Goal: Information Seeking & Learning: Learn about a topic

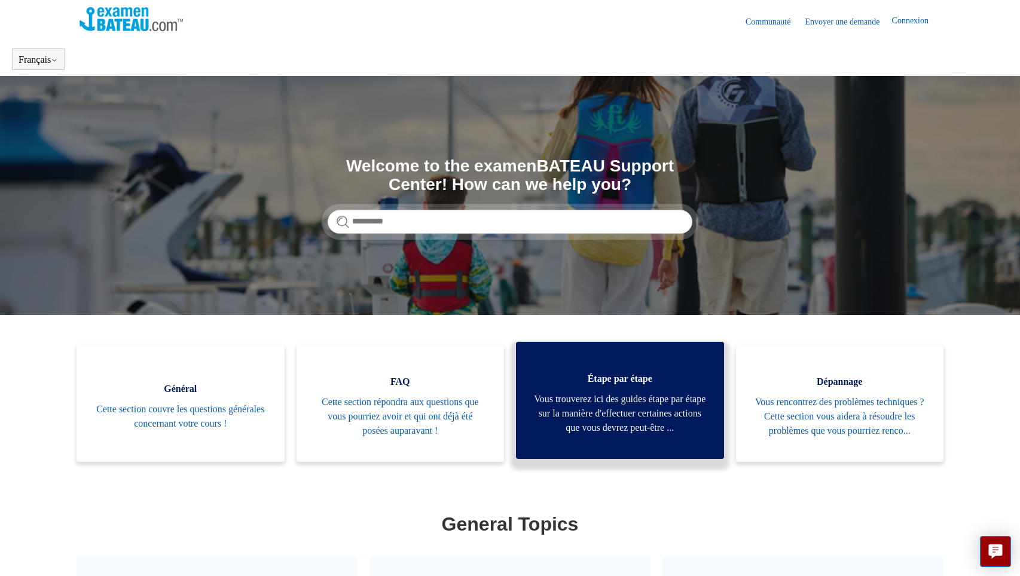
click at [605, 419] on span "Vous trouverez ici des guides étape par étape sur la manière d'effectuer certai…" at bounding box center [620, 413] width 172 height 43
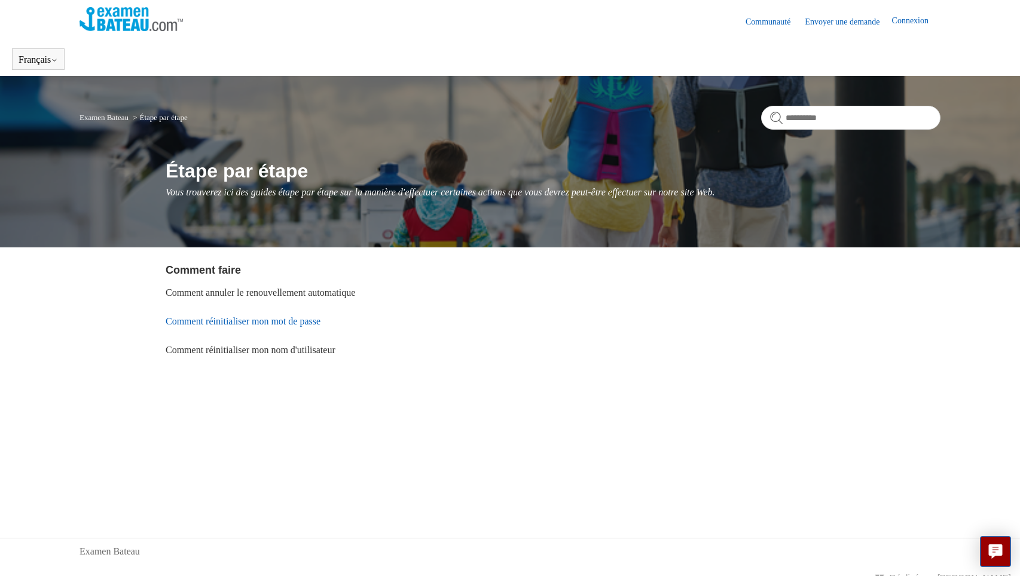
click at [232, 318] on link "Comment réinitialiser mon mot de passe" at bounding box center [243, 321] width 155 height 10
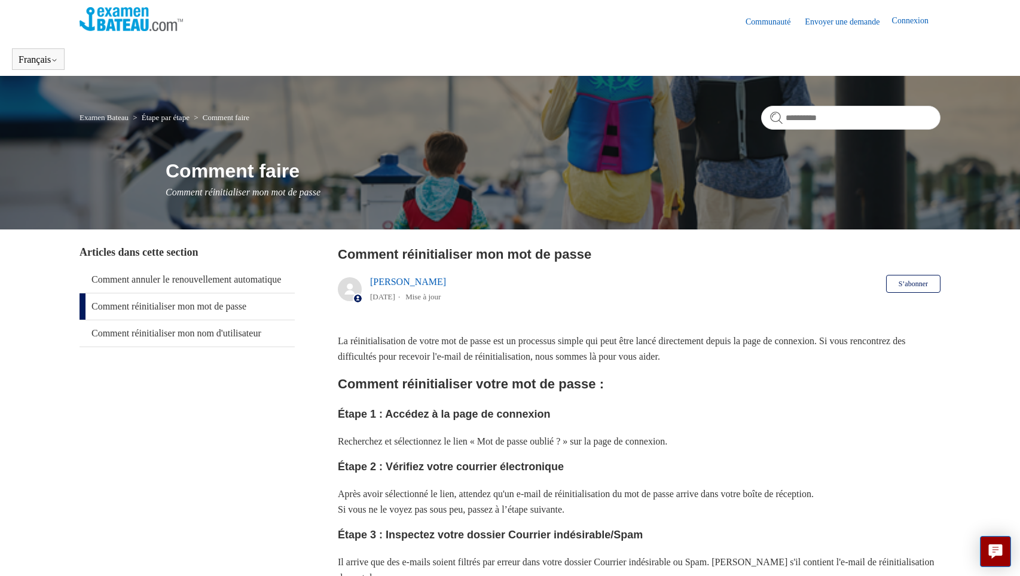
click at [907, 19] on link "Connexion" at bounding box center [916, 21] width 48 height 14
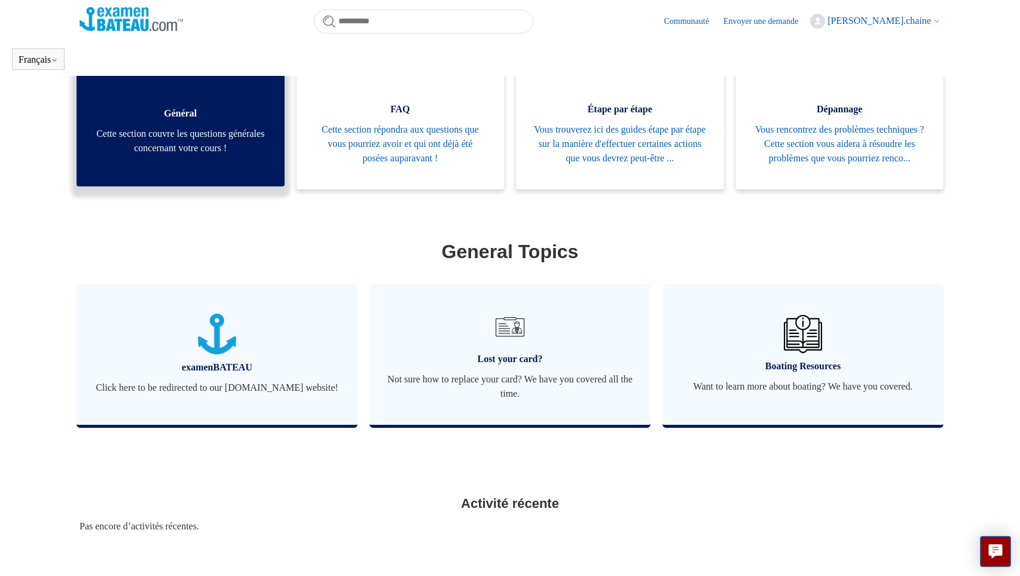
scroll to position [265, 0]
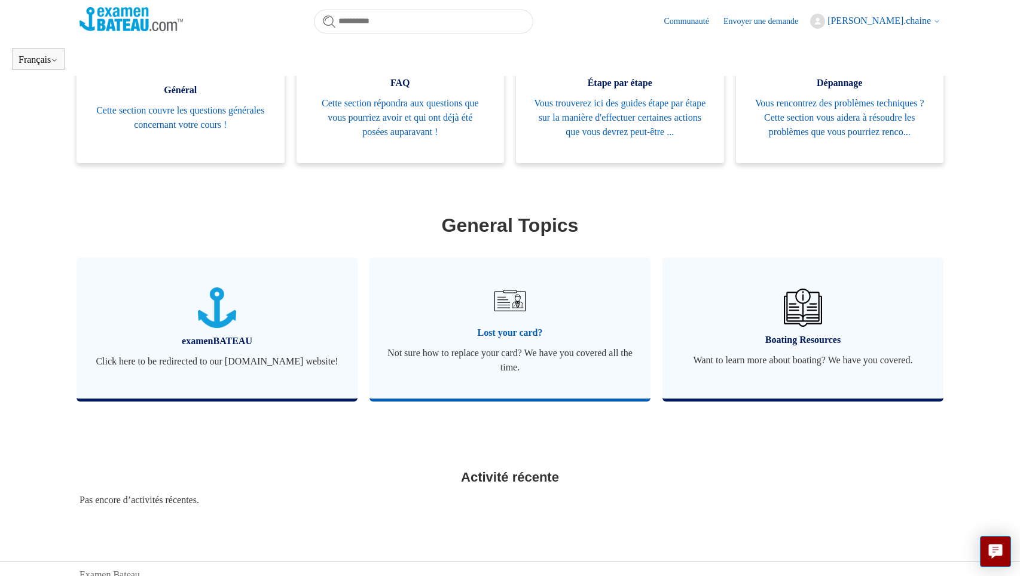
click at [503, 340] on span "Lost your card?" at bounding box center [509, 333] width 245 height 14
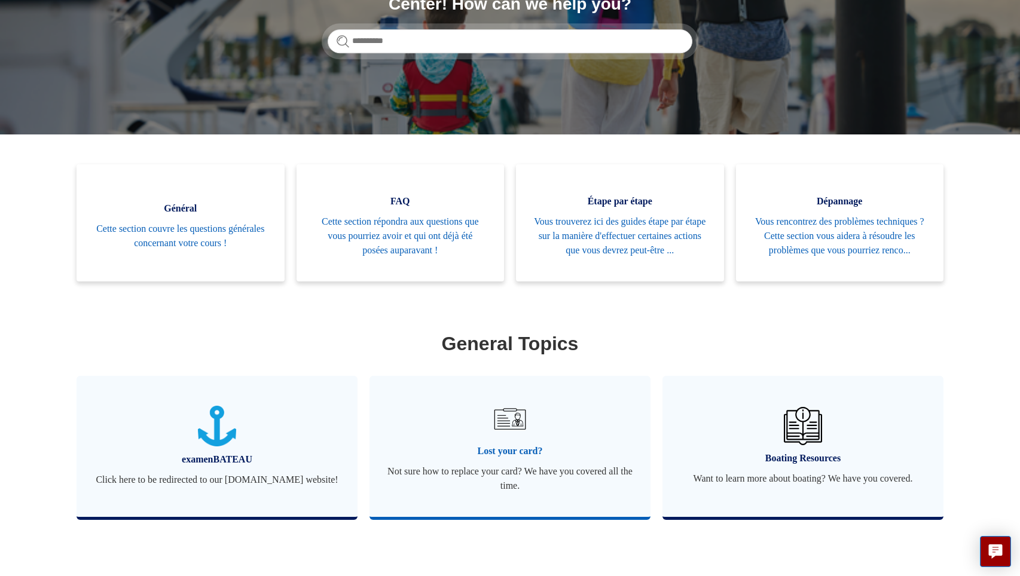
scroll to position [231, 0]
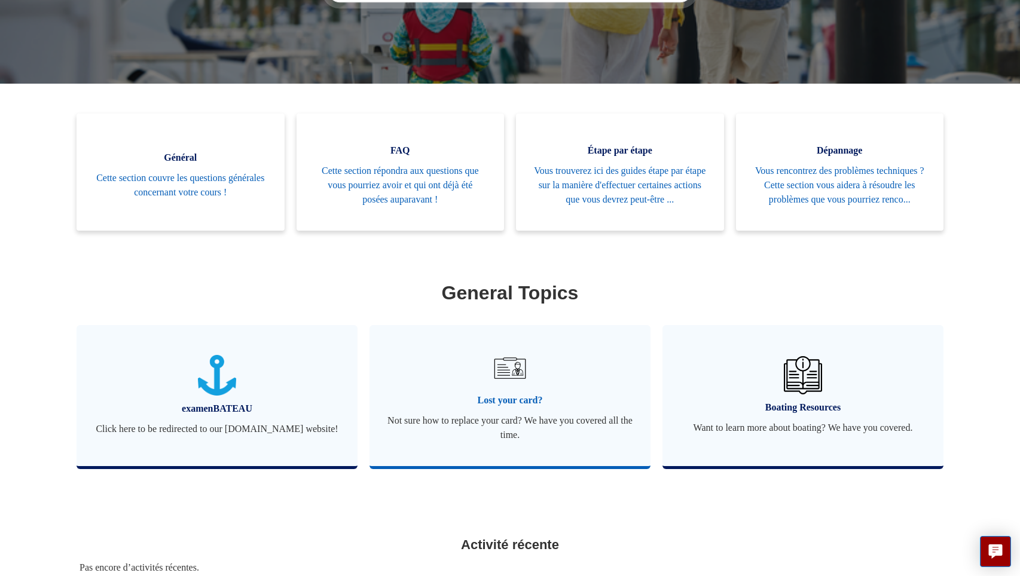
click at [505, 408] on span "Lost your card?" at bounding box center [509, 400] width 245 height 14
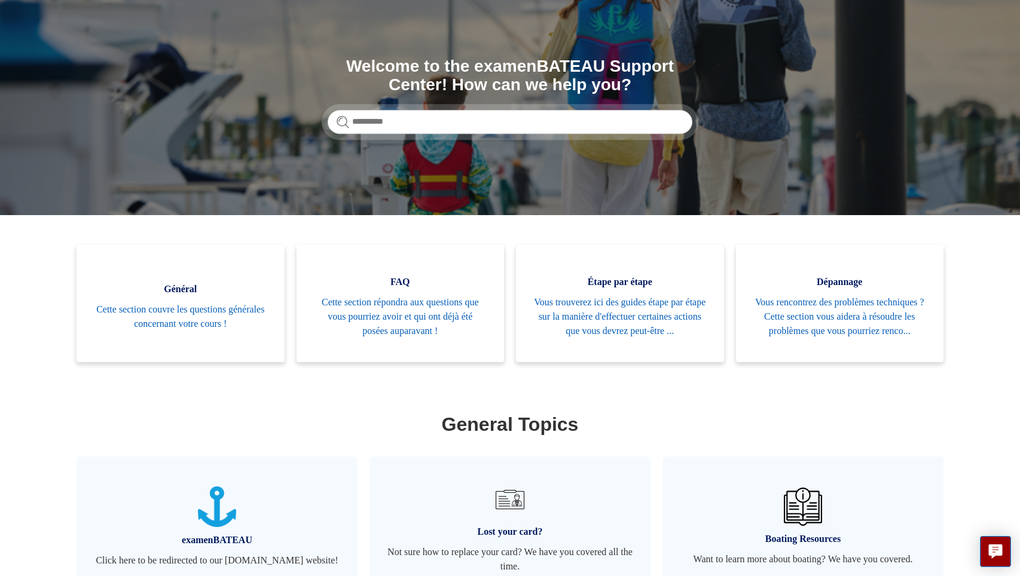
scroll to position [120, 0]
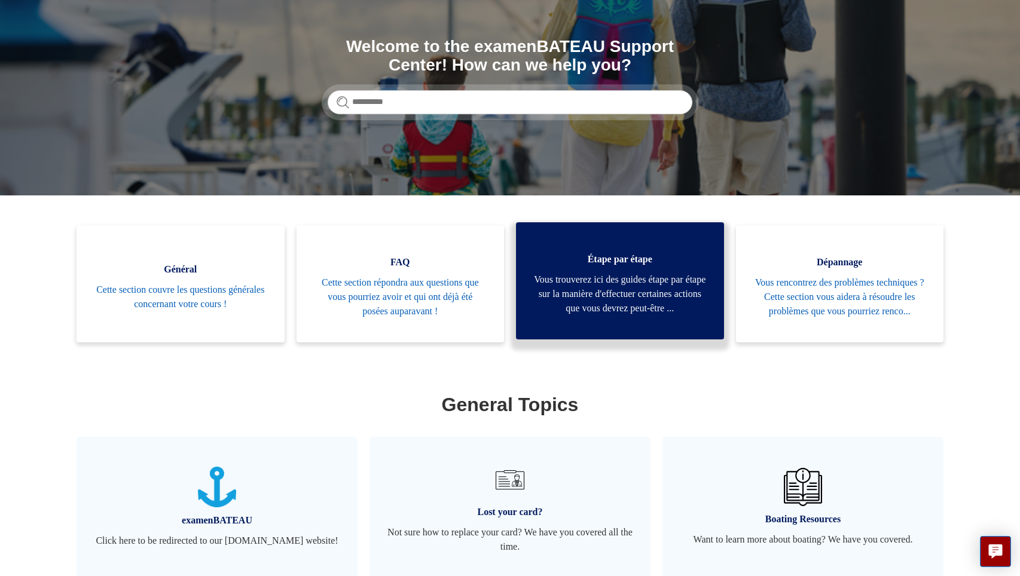
click at [615, 308] on span "Vous trouverez ici des guides étape par étape sur la manière d'effectuer certai…" at bounding box center [620, 294] width 172 height 43
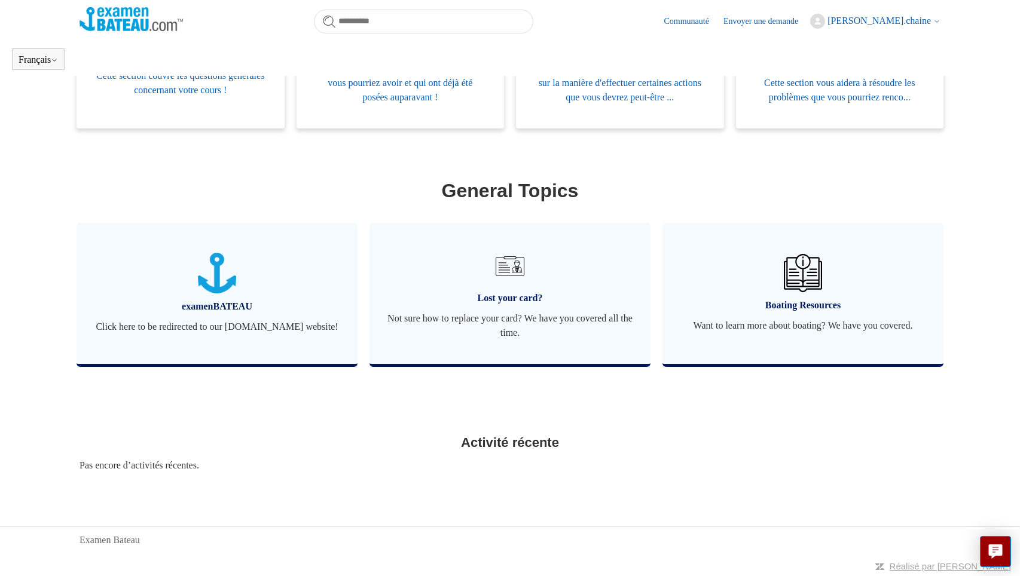
scroll to position [318, 0]
click at [511, 293] on span "Lost your card?" at bounding box center [509, 298] width 245 height 14
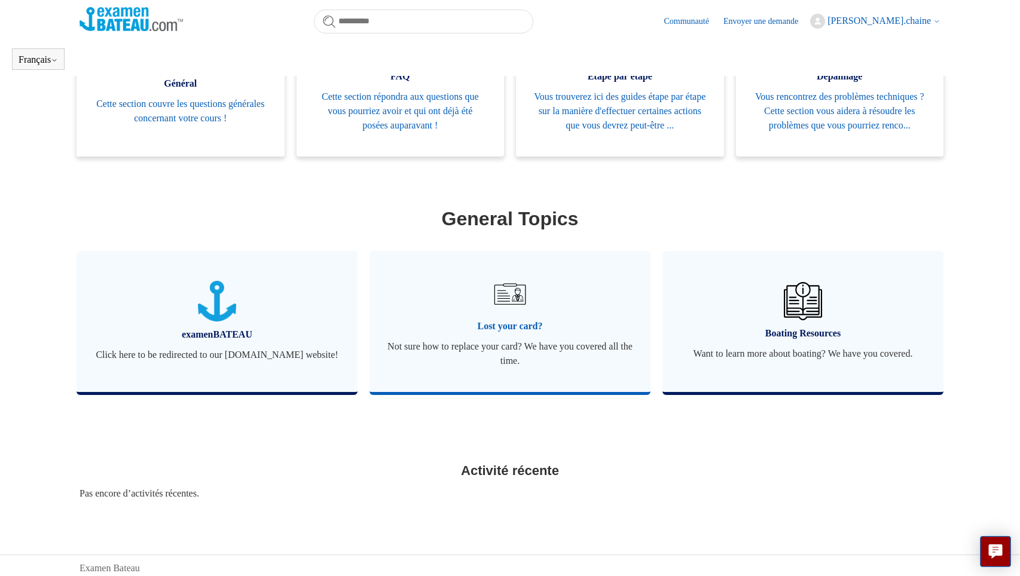
scroll to position [318, 0]
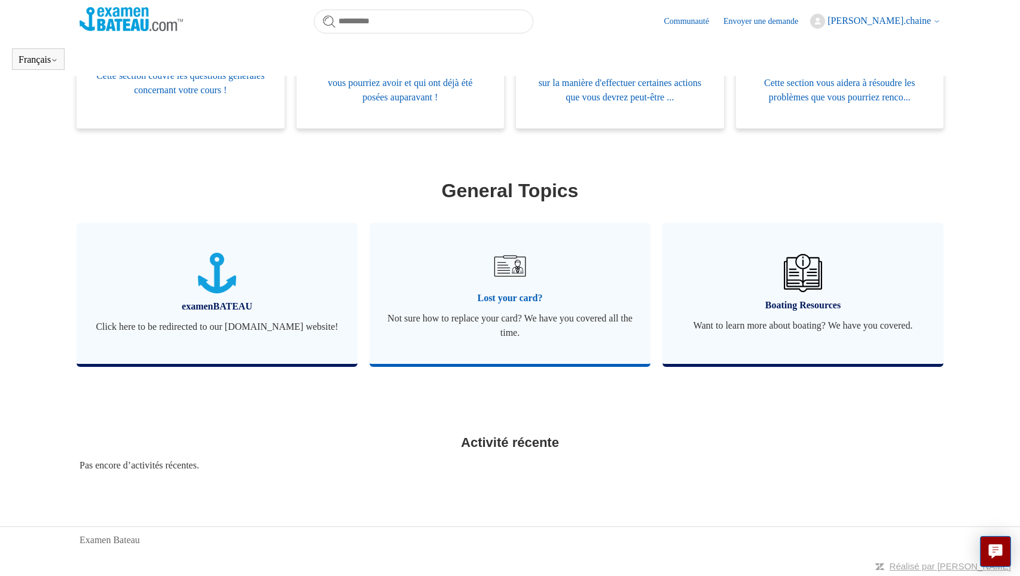
click at [507, 292] on span "Lost your card?" at bounding box center [509, 298] width 245 height 14
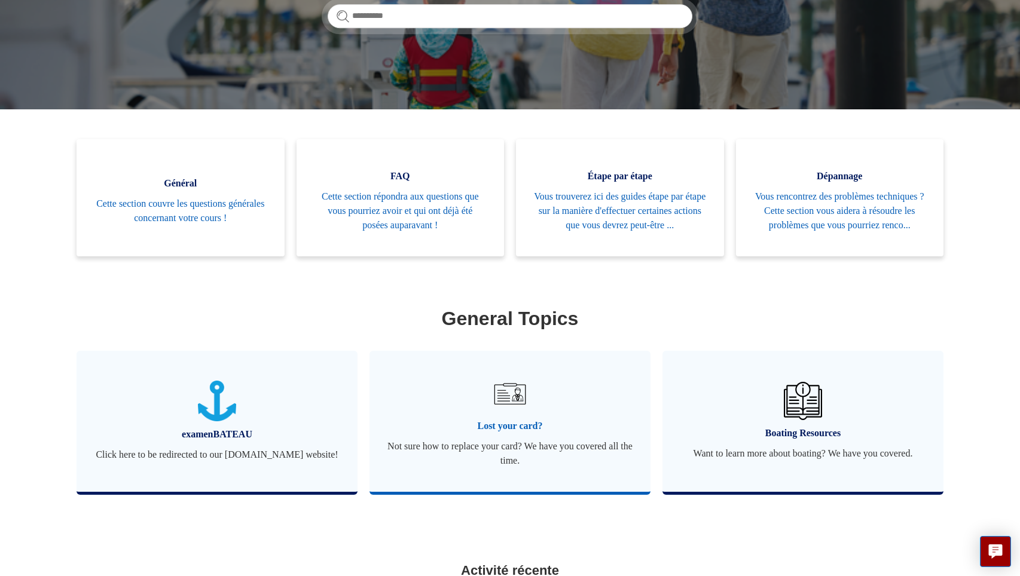
scroll to position [179, 0]
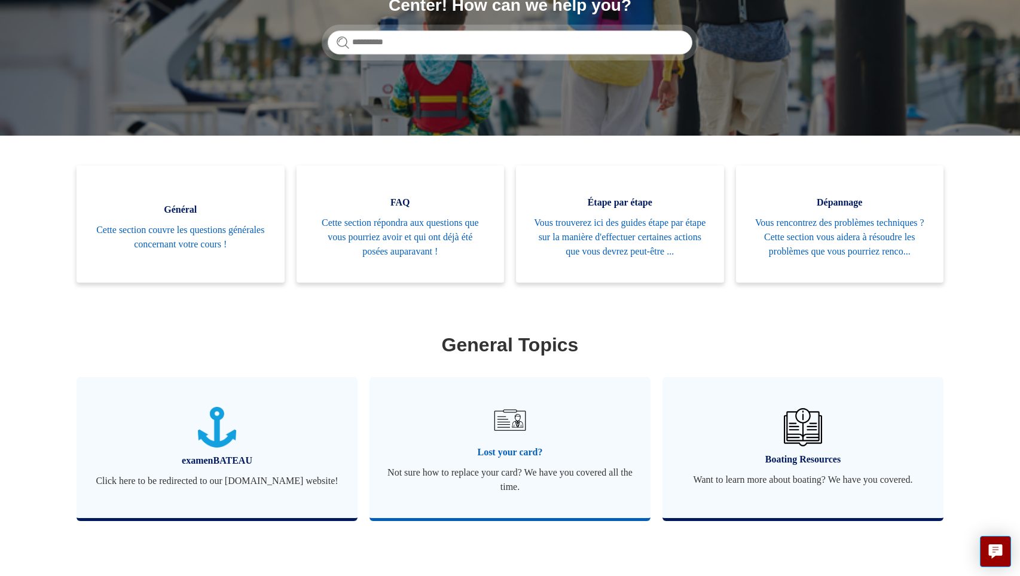
click at [497, 460] on span "Lost your card?" at bounding box center [509, 452] width 245 height 14
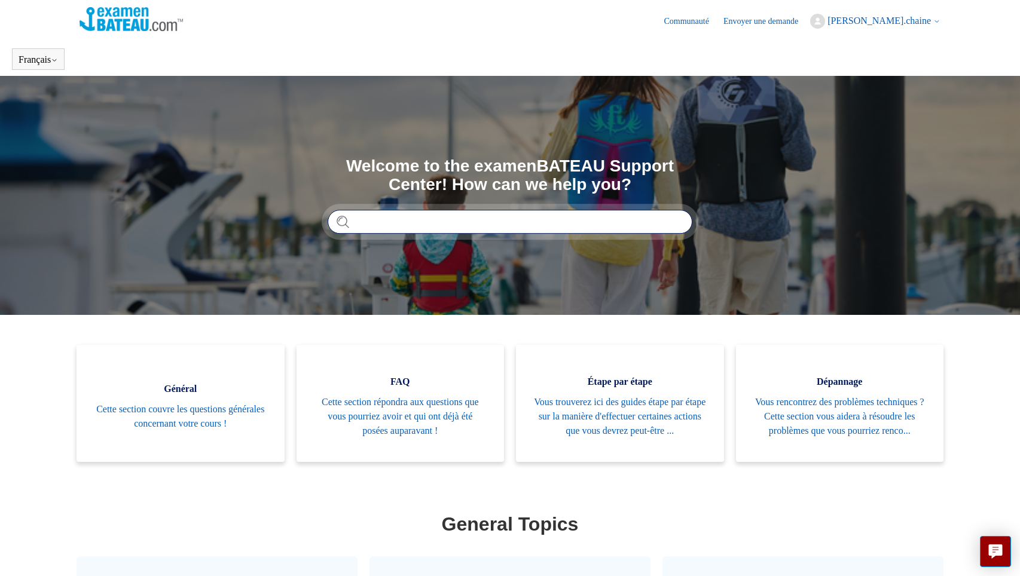
click at [361, 223] on input "Rechercher" at bounding box center [510, 222] width 365 height 24
drag, startPoint x: 426, startPoint y: 221, endPoint x: 338, endPoint y: 221, distance: 88.5
click at [338, 221] on form "**********" at bounding box center [510, 222] width 365 height 24
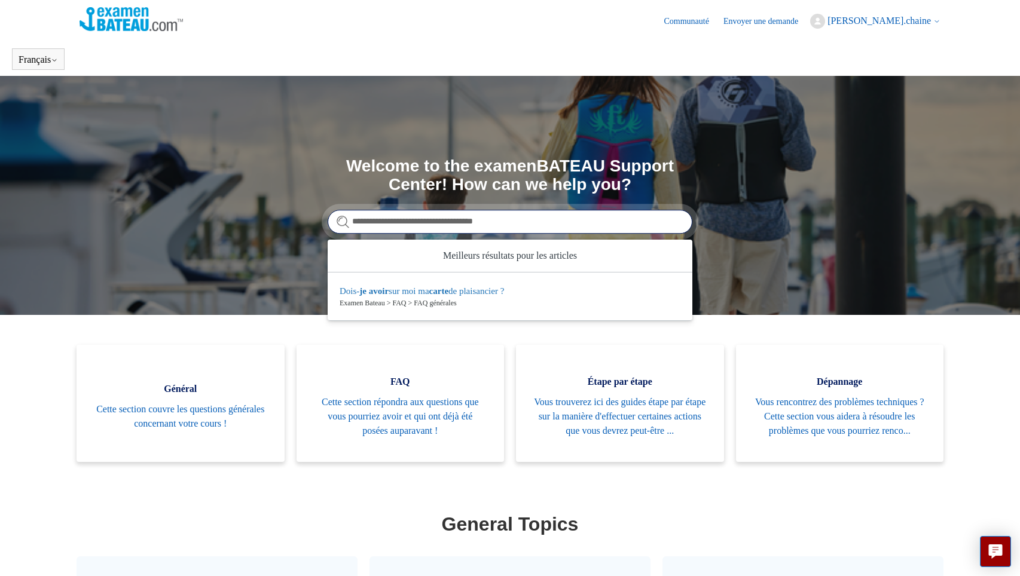
type input "**********"
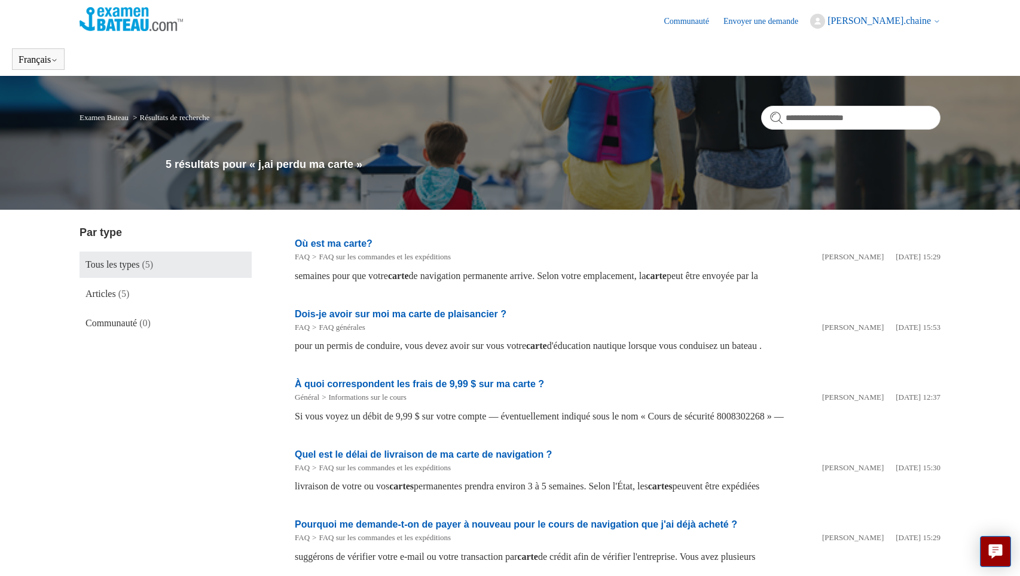
click at [329, 240] on link "Où est ma carte?" at bounding box center [334, 244] width 78 height 10
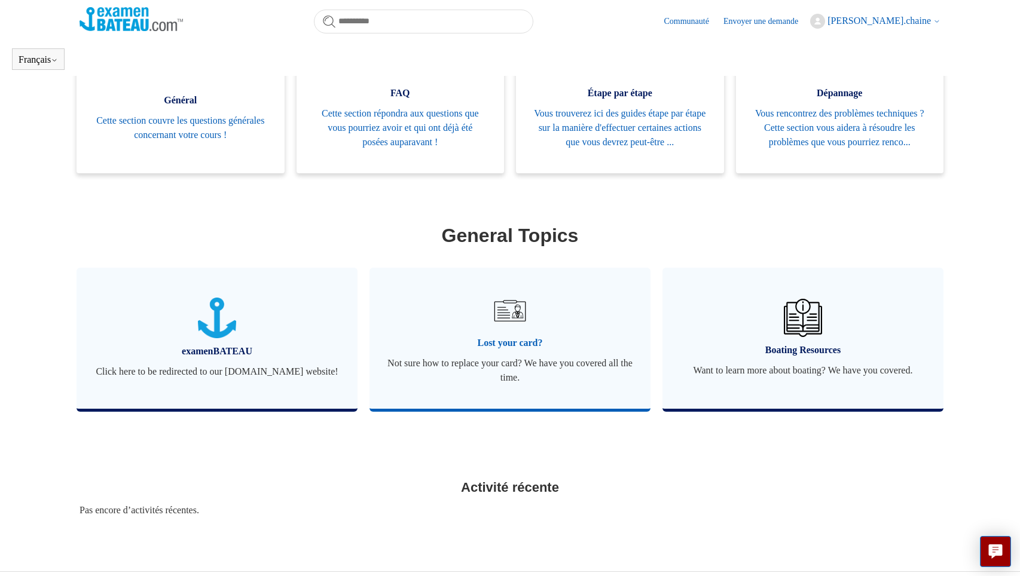
scroll to position [318, 0]
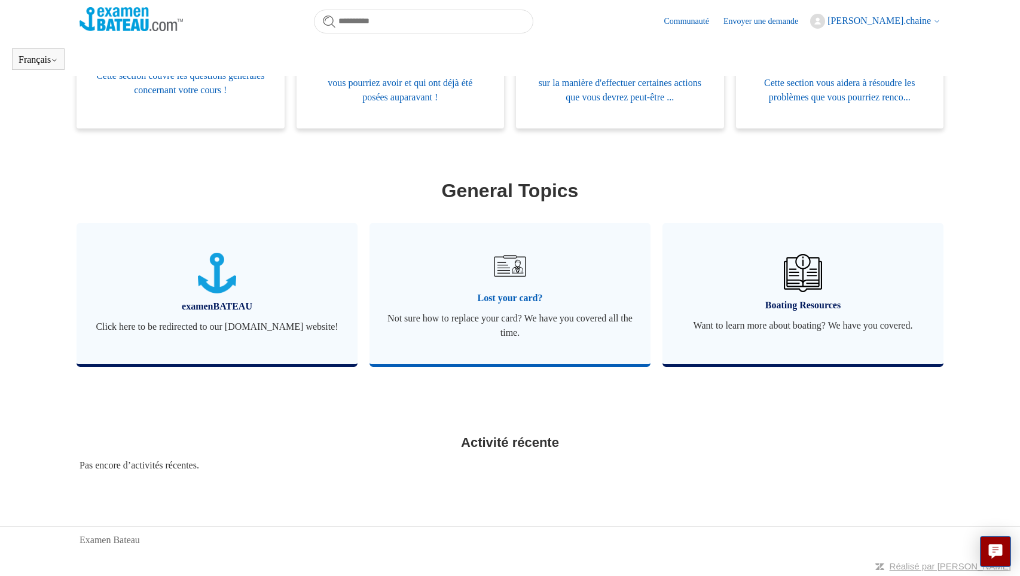
click at [493, 292] on span "Lost your card?" at bounding box center [509, 298] width 245 height 14
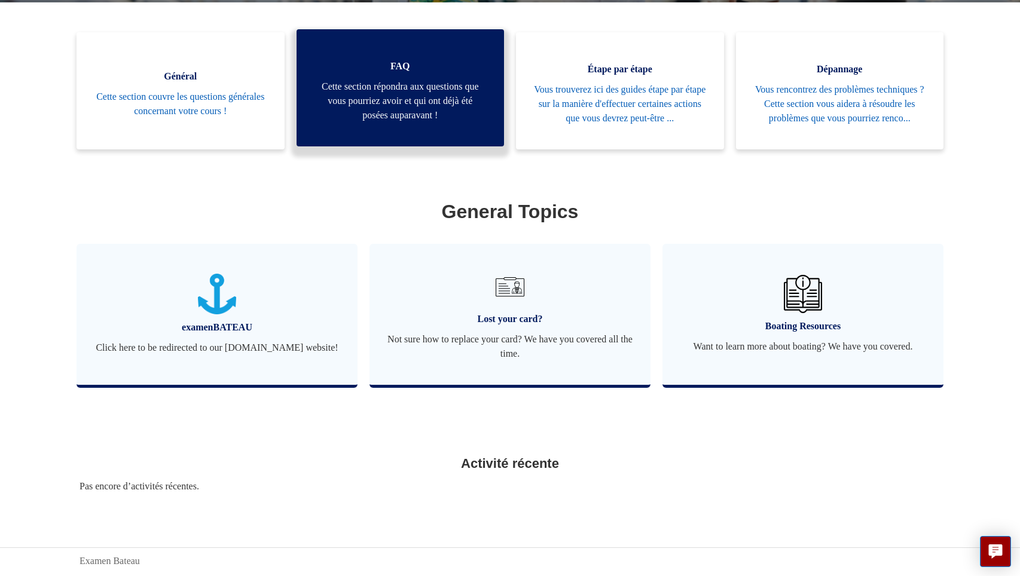
scroll to position [318, 0]
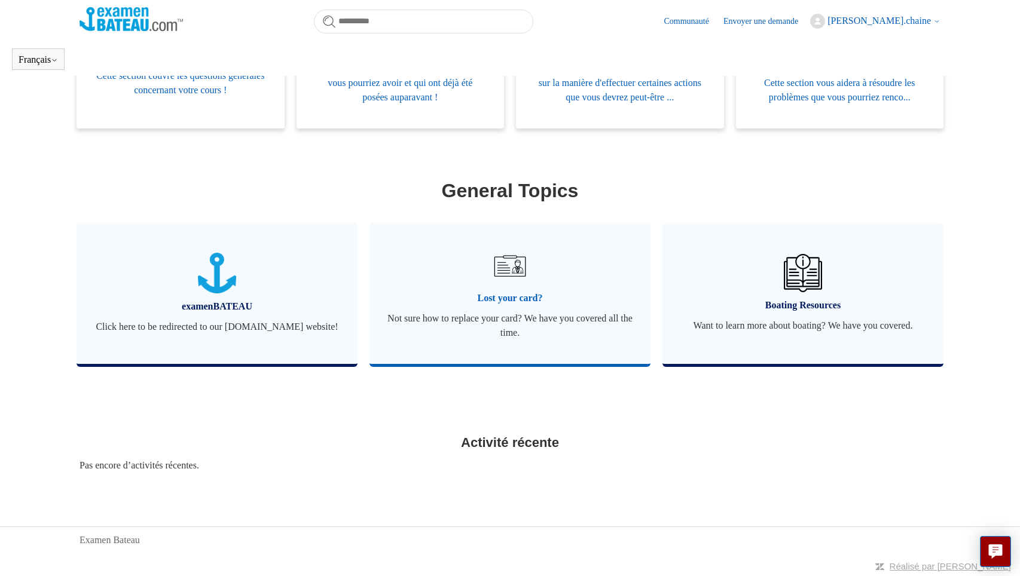
click at [504, 349] on link "Lost your card? Not sure how to replace your card? We have you covered all the …" at bounding box center [510, 293] width 281 height 141
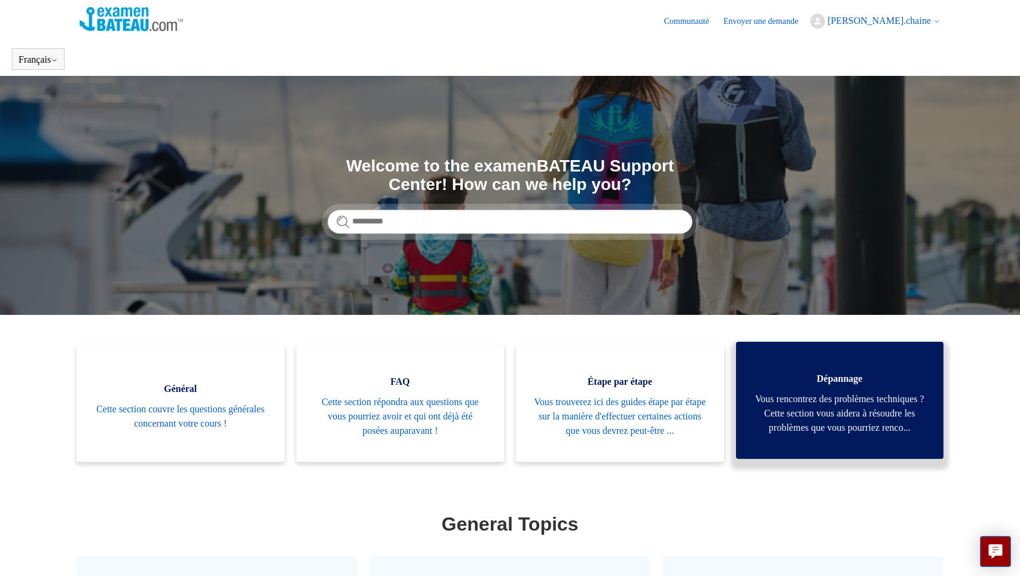
click at [826, 399] on span "Vous rencontrez des problèmes techniques ? Cette section vous aidera à résoudre…" at bounding box center [840, 413] width 172 height 43
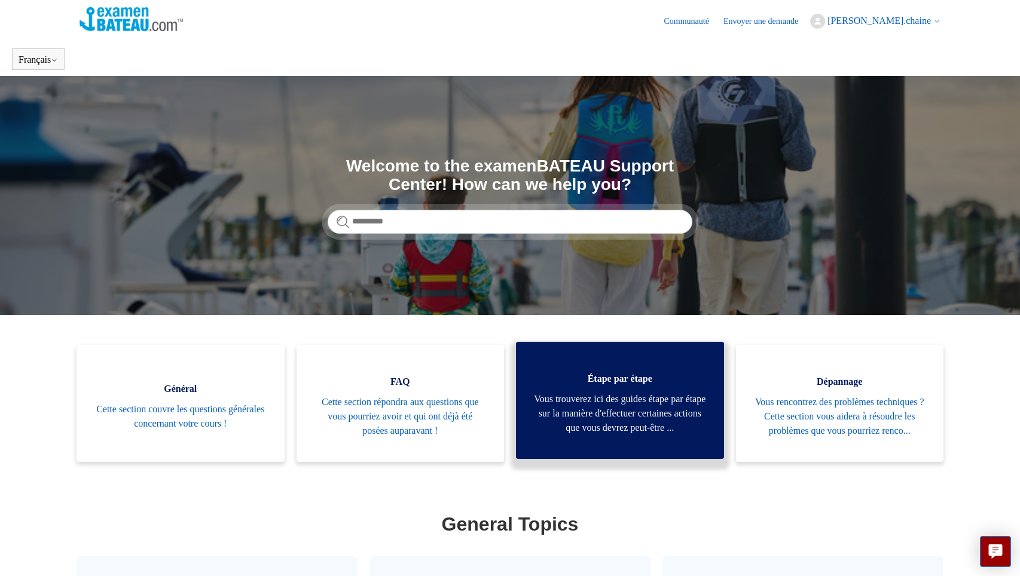
click at [600, 404] on span "Vous trouverez ici des guides étape par étape sur la manière d'effectuer certai…" at bounding box center [620, 413] width 172 height 43
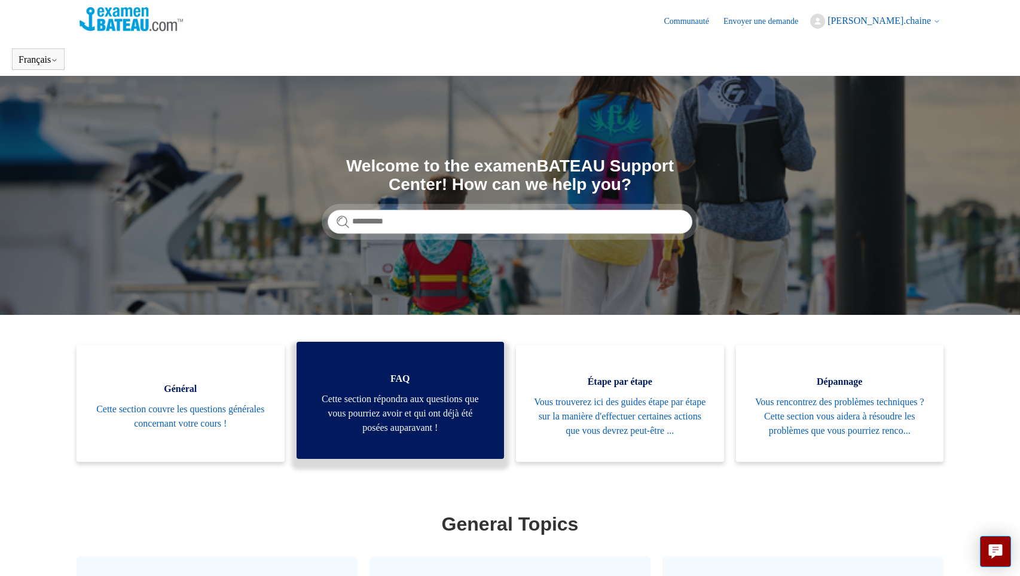
click at [395, 409] on span "Cette section répondra aux questions que vous pourriez avoir et qui ont déjà ét…" at bounding box center [401, 413] width 172 height 43
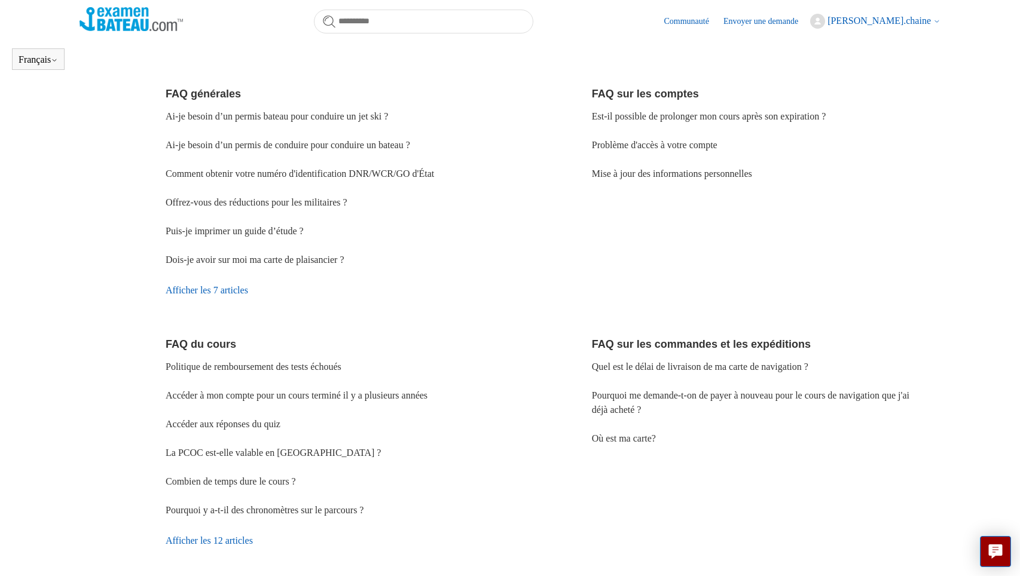
scroll to position [239, 0]
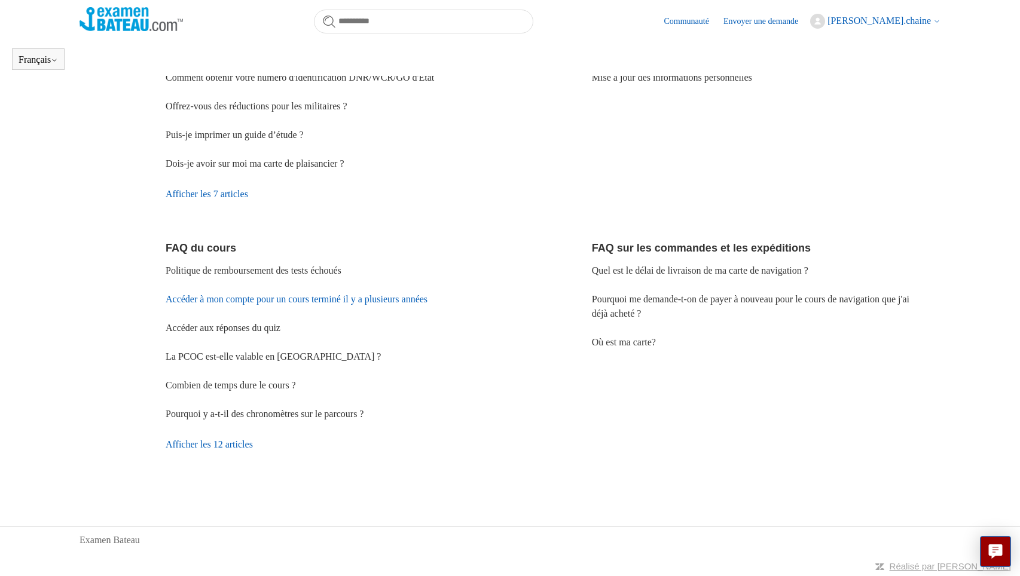
click at [343, 297] on link "Accéder à mon compte pour un cours terminé il y a plusieurs années" at bounding box center [297, 299] width 262 height 10
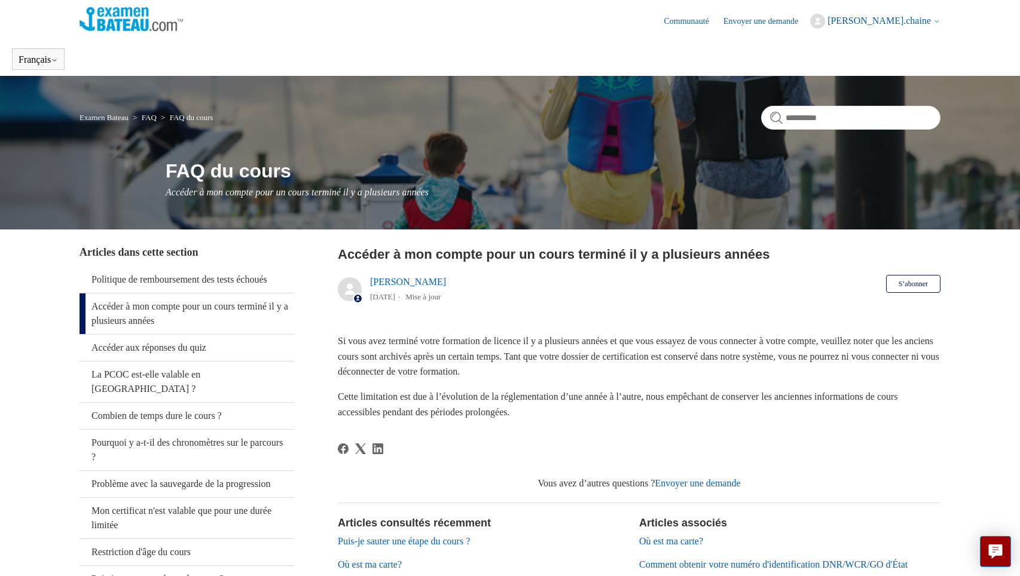
click at [174, 309] on link "Accéder à mon compte pour un cours terminé il y a plusieurs années" at bounding box center [187, 314] width 215 height 41
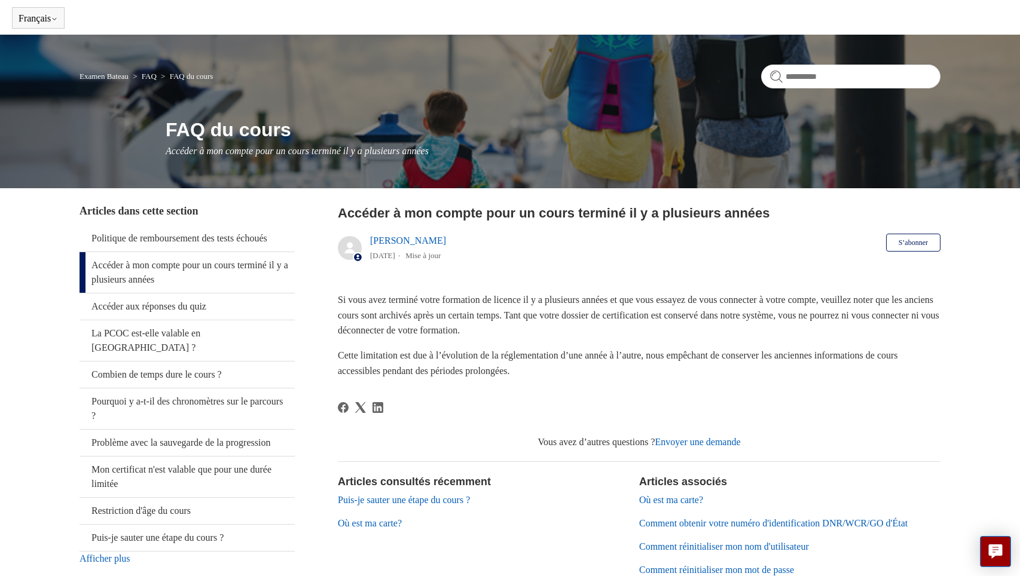
scroll to position [179, 0]
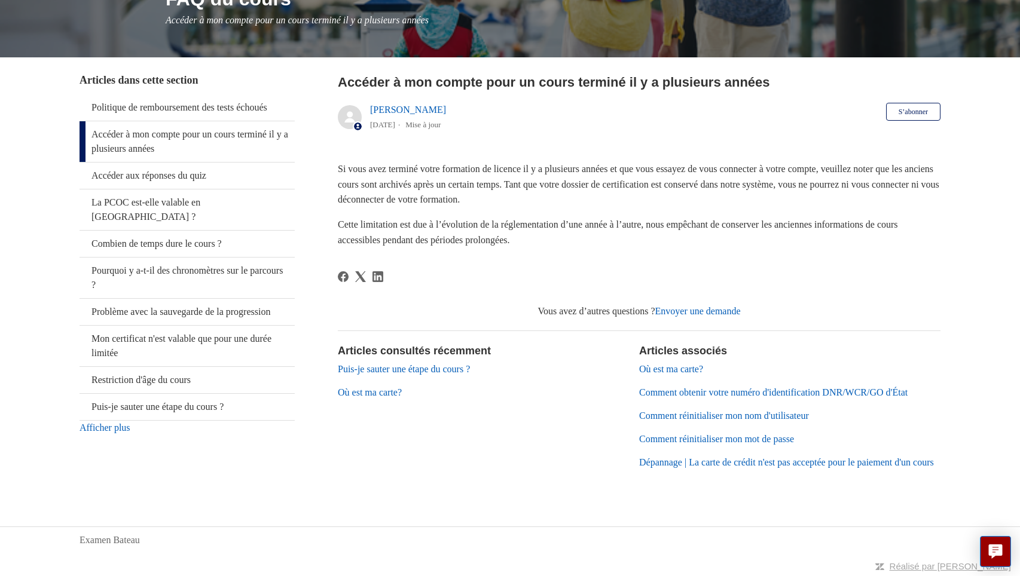
click at [753, 387] on link "Comment obtenir votre numéro d'identification DNR/WCR/GO d'État" at bounding box center [773, 392] width 268 height 10
